Goal: Entertainment & Leisure: Browse casually

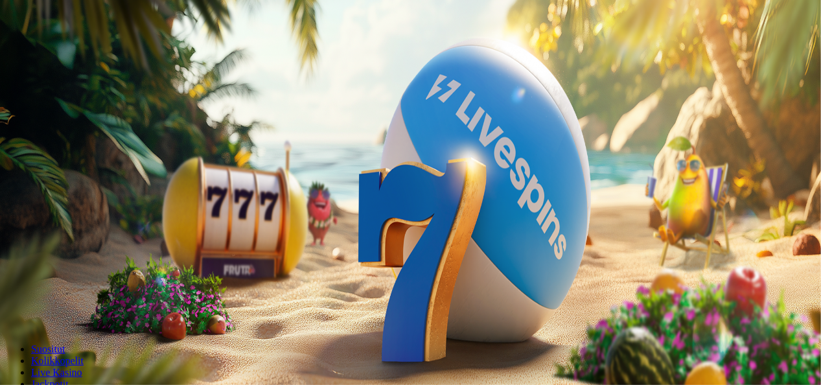
click at [69, 54] on button "Kirjaudu" at bounding box center [90, 47] width 42 height 14
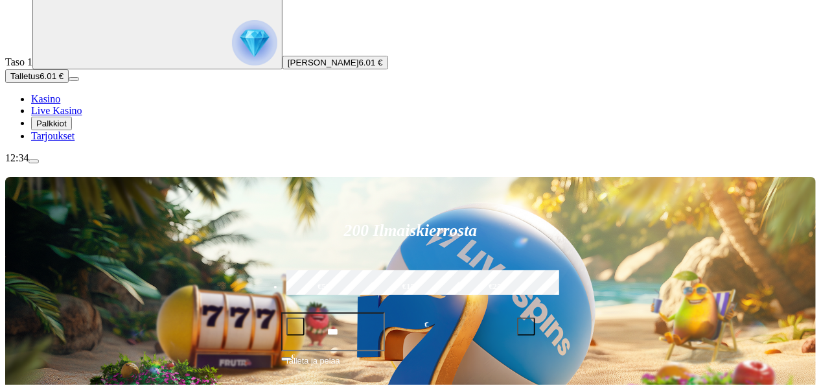
scroll to position [104, 0]
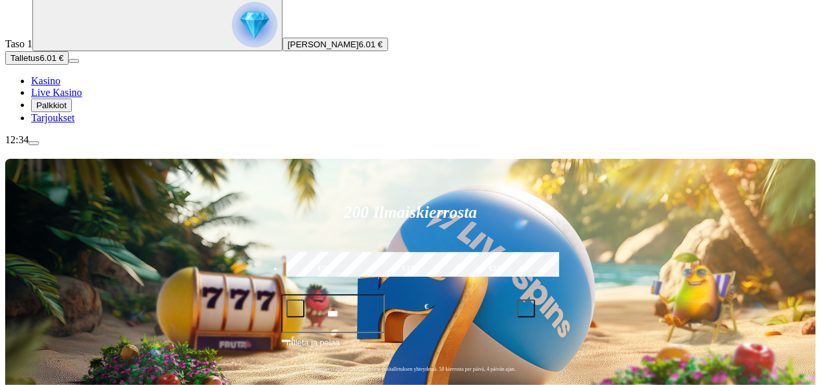
click at [88, 146] on div "12:34" at bounding box center [410, 140] width 811 height 12
click at [65, 146] on div "12:34" at bounding box center [410, 140] width 811 height 12
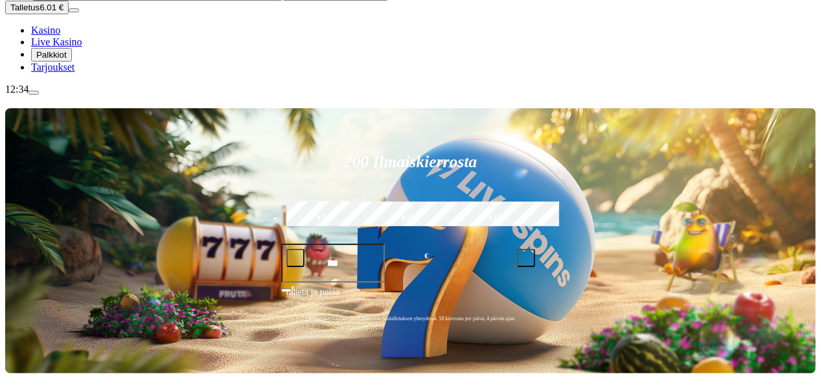
scroll to position [159, 0]
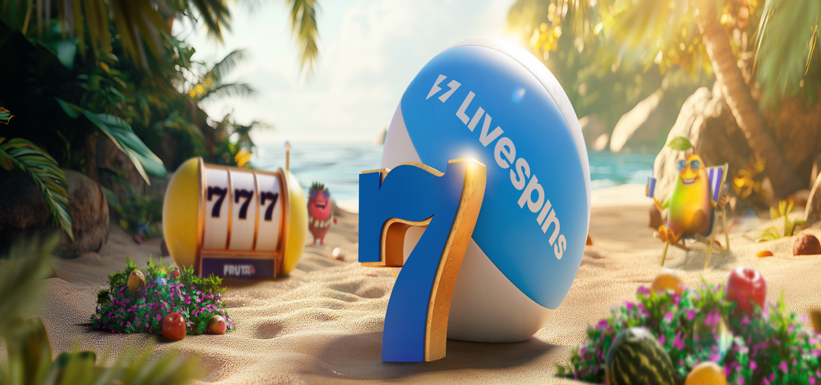
scroll to position [159, 0]
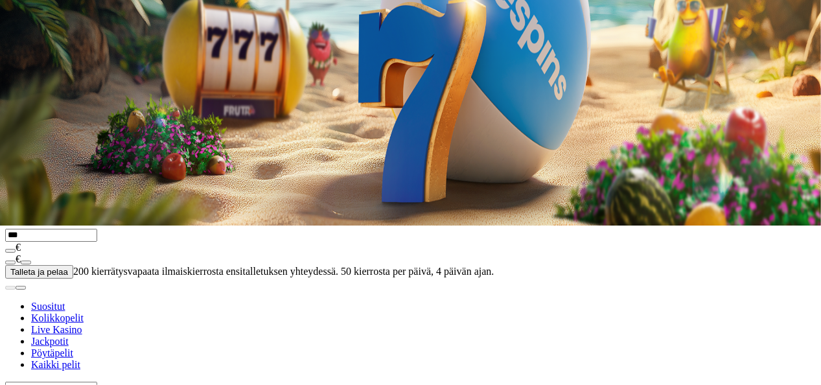
click at [76, 78] on div "12:35" at bounding box center [410, 73] width 811 height 12
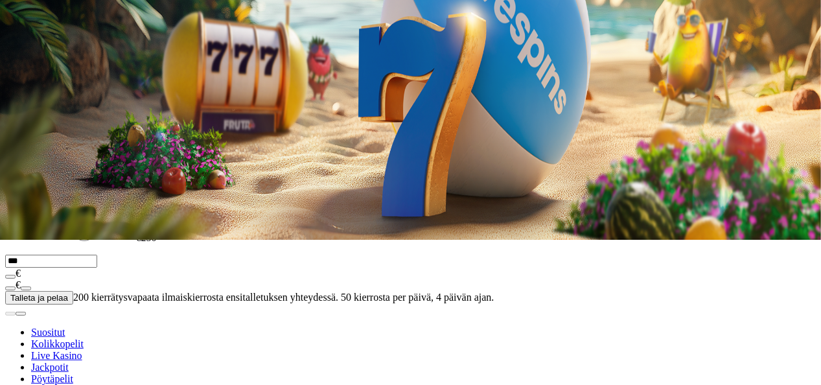
click at [74, 104] on div "12:35" at bounding box center [410, 99] width 811 height 12
drag, startPoint x: 0, startPoint y: 0, endPoint x: 74, endPoint y: 344, distance: 352.1
click at [74, 104] on div "12:35" at bounding box center [410, 99] width 811 height 12
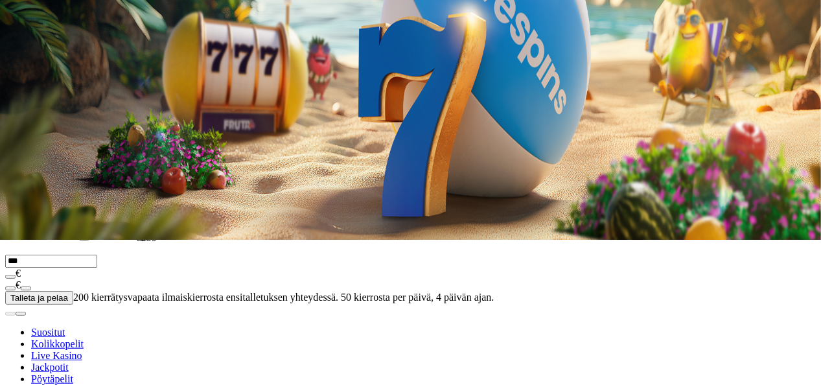
click at [60, 45] on span "Kasino" at bounding box center [45, 39] width 29 height 11
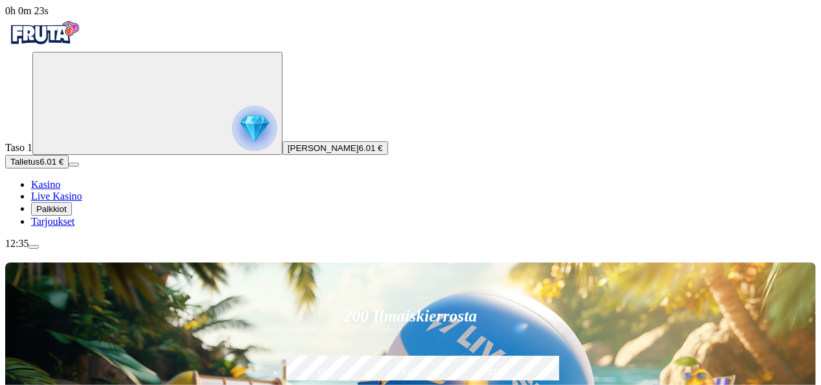
click at [77, 250] on div "12:35" at bounding box center [410, 244] width 811 height 12
click at [67, 214] on span "Palkkiot" at bounding box center [51, 209] width 30 height 10
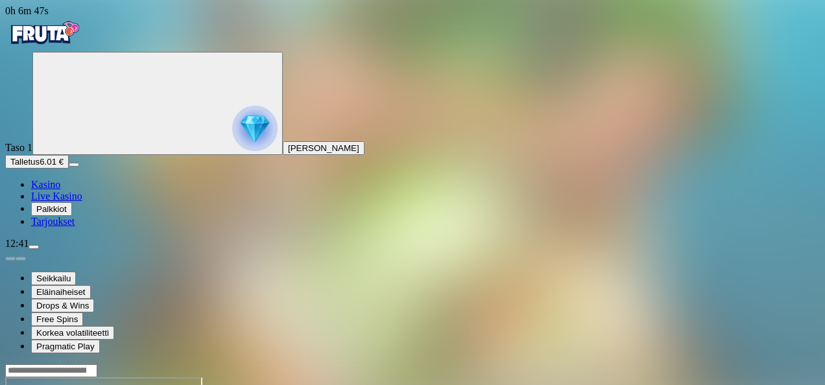
click at [60, 190] on span "Kasino" at bounding box center [45, 184] width 29 height 11
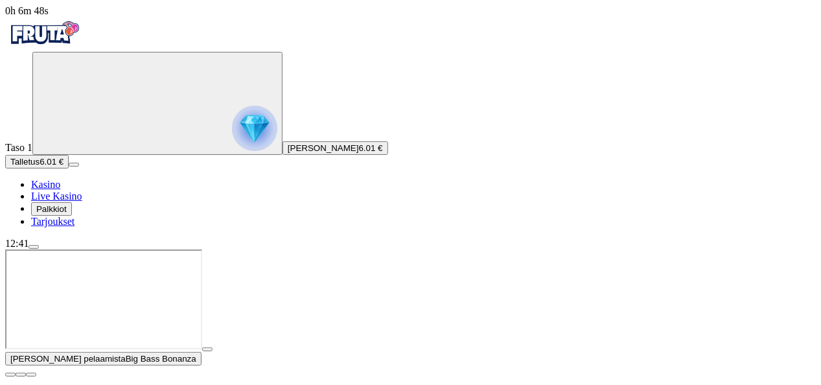
click at [83, 44] on img "Primary" at bounding box center [44, 33] width 78 height 32
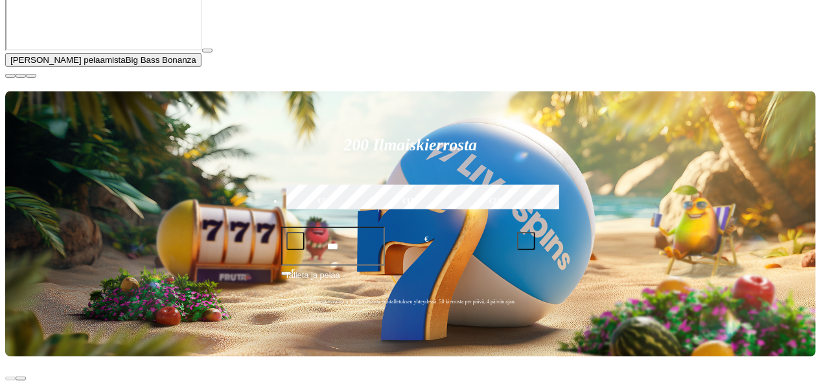
scroll to position [305, 0]
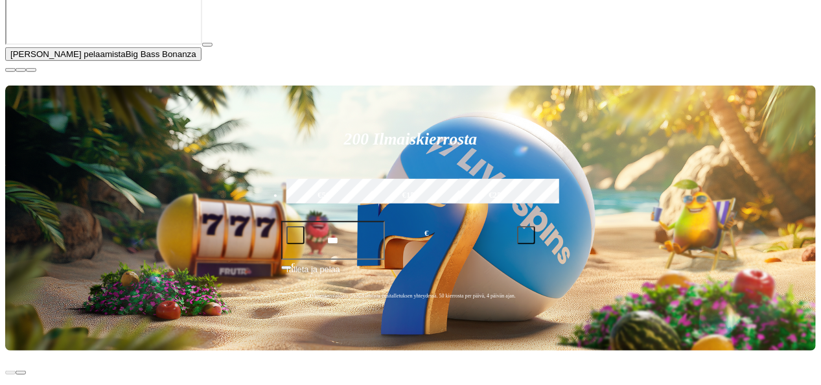
click at [10, 70] on span "close icon" at bounding box center [10, 70] width 0 height 0
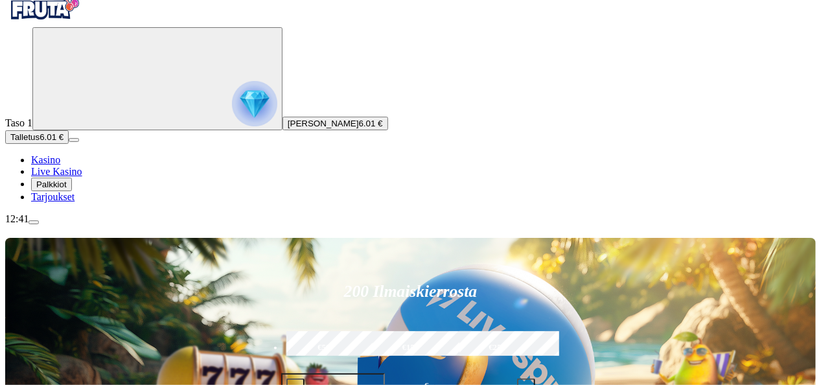
scroll to position [0, 0]
